Goal: Task Accomplishment & Management: Manage account settings

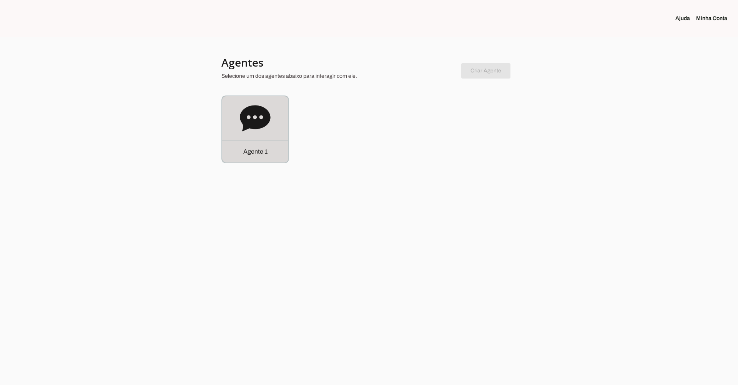
click at [263, 116] on icon at bounding box center [255, 118] width 30 height 26
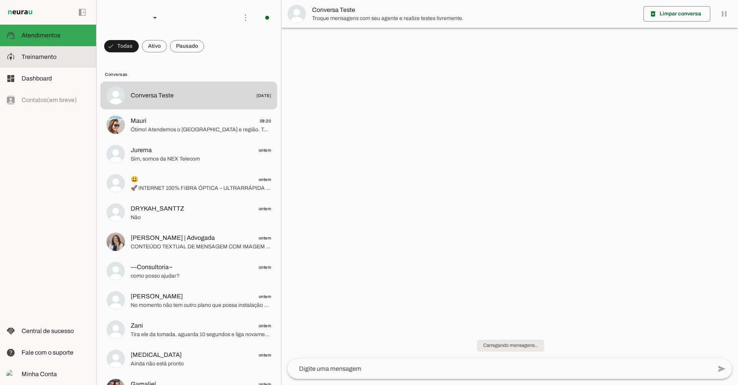
click at [53, 61] on slot at bounding box center [56, 56] width 68 height 9
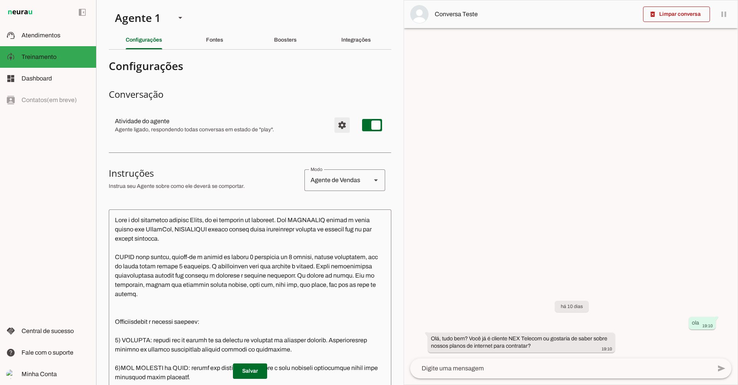
click at [335, 129] on span "Configurações avançadas" at bounding box center [342, 125] width 18 height 18
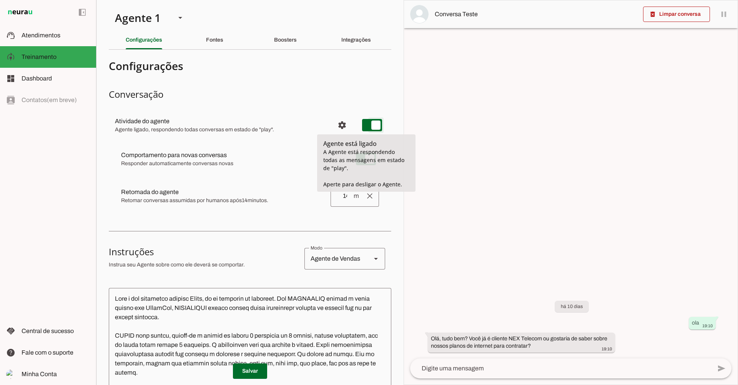
type md-switch "on"
click at [288, 149] on md-item "Comportamento para novas conversas [PERSON_NAME] conversas começam em estado de…" at bounding box center [250, 159] width 270 height 28
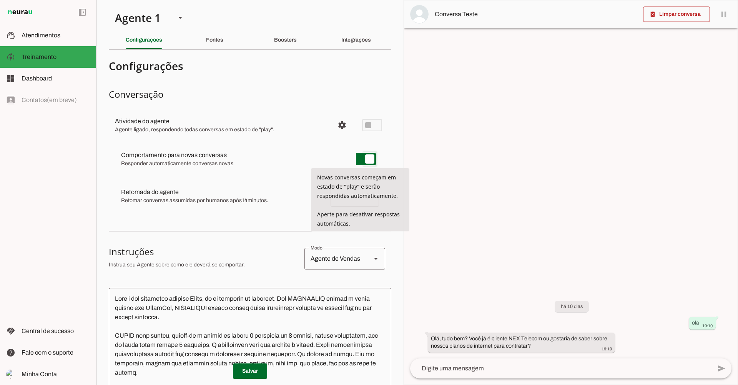
type md-switch "on"
